Goal: Task Accomplishment & Management: Manage account settings

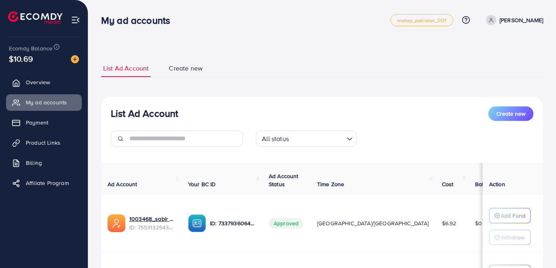
scroll to position [99, 0]
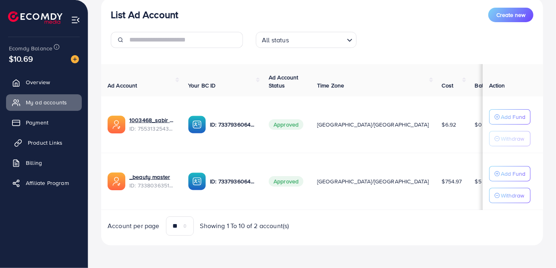
click at [54, 141] on span "Product Links" at bounding box center [45, 143] width 35 height 8
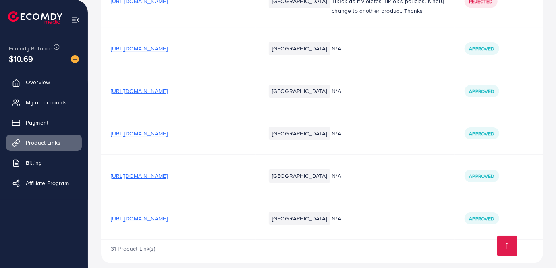
scroll to position [1345, 0]
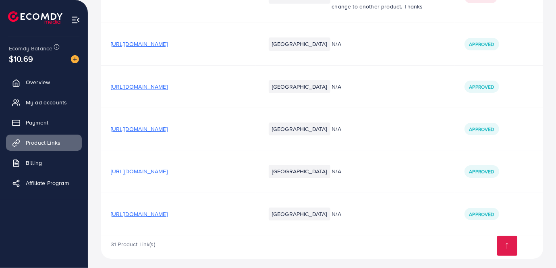
click at [168, 210] on span "[URL][DOMAIN_NAME]" at bounding box center [139, 214] width 57 height 8
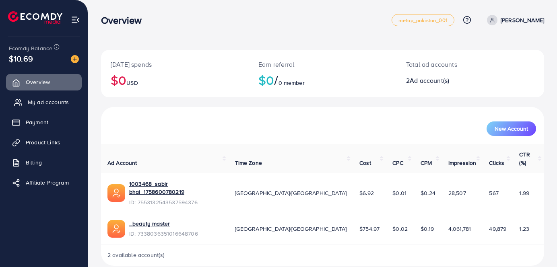
click at [44, 103] on span "My ad accounts" at bounding box center [48, 102] width 41 height 8
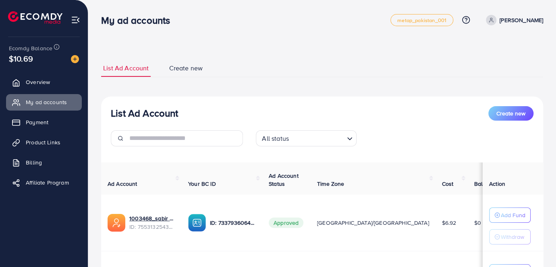
scroll to position [36, 0]
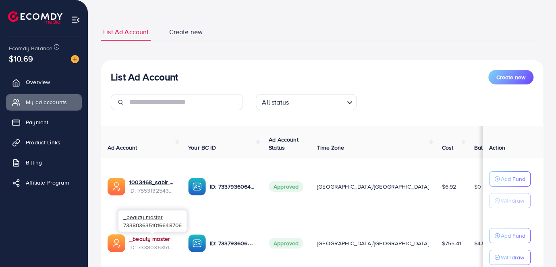
click at [153, 237] on link "_beauty master" at bounding box center [152, 239] width 46 height 8
